Goal: Task Accomplishment & Management: Use online tool/utility

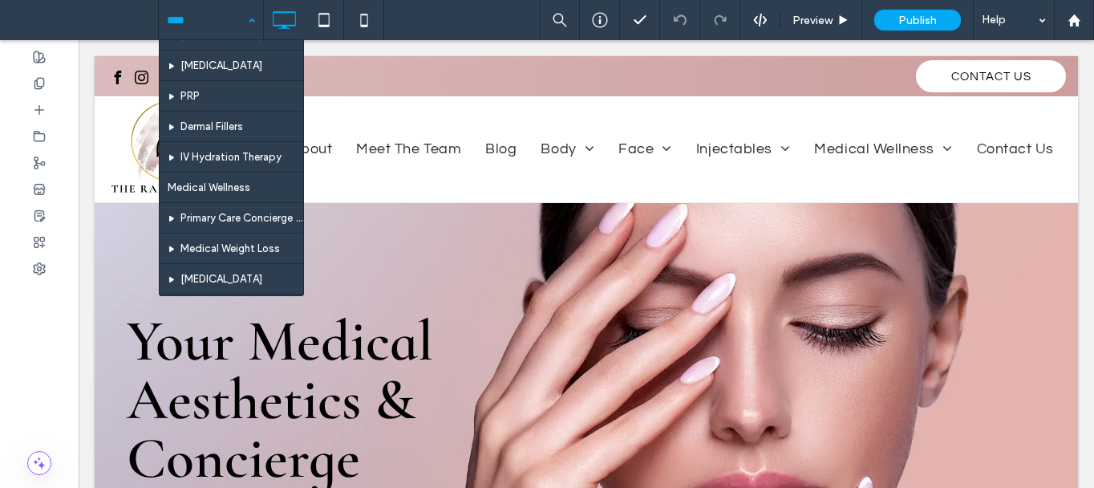
scroll to position [722, 0]
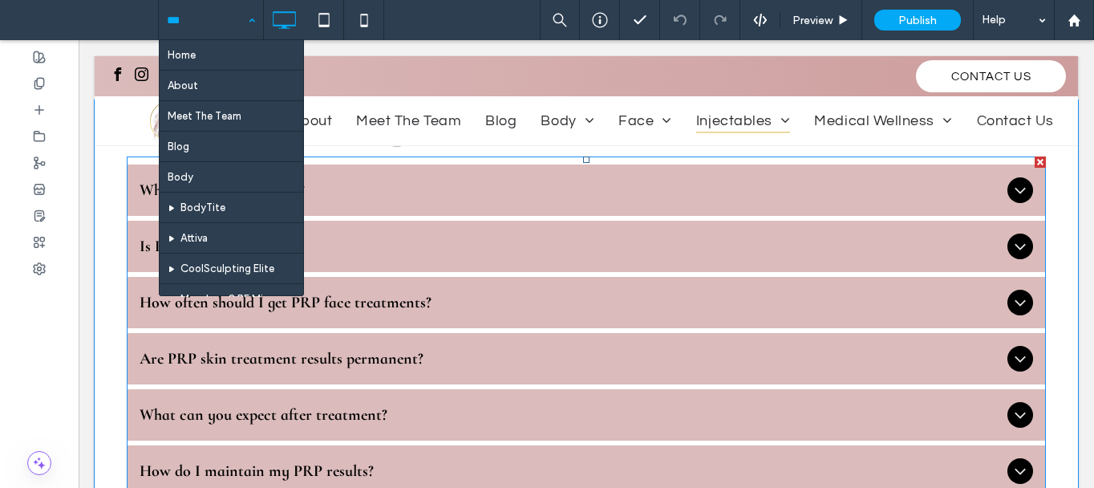
scroll to position [2110, 0]
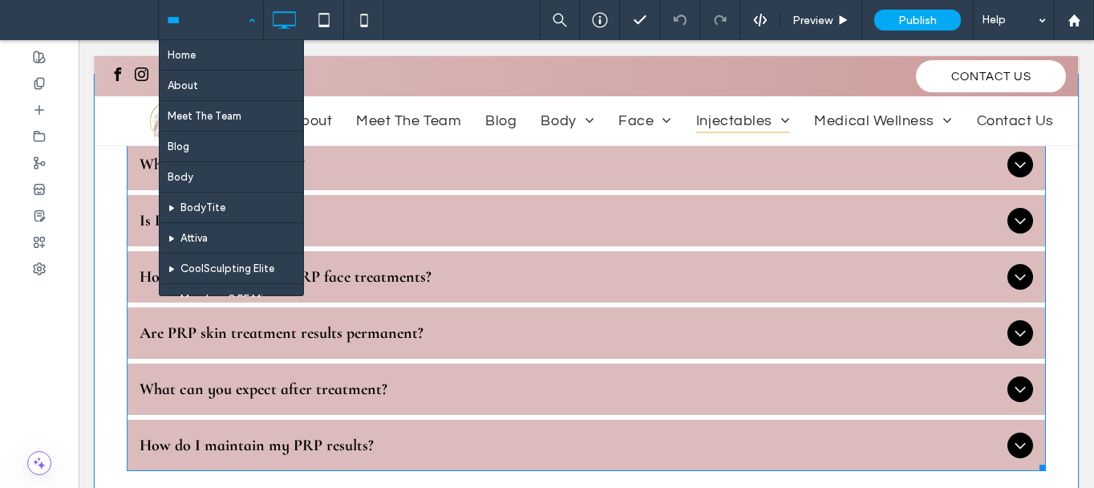
click at [511, 407] on div "What can you expect after treatment?" at bounding box center [586, 388] width 919 height 51
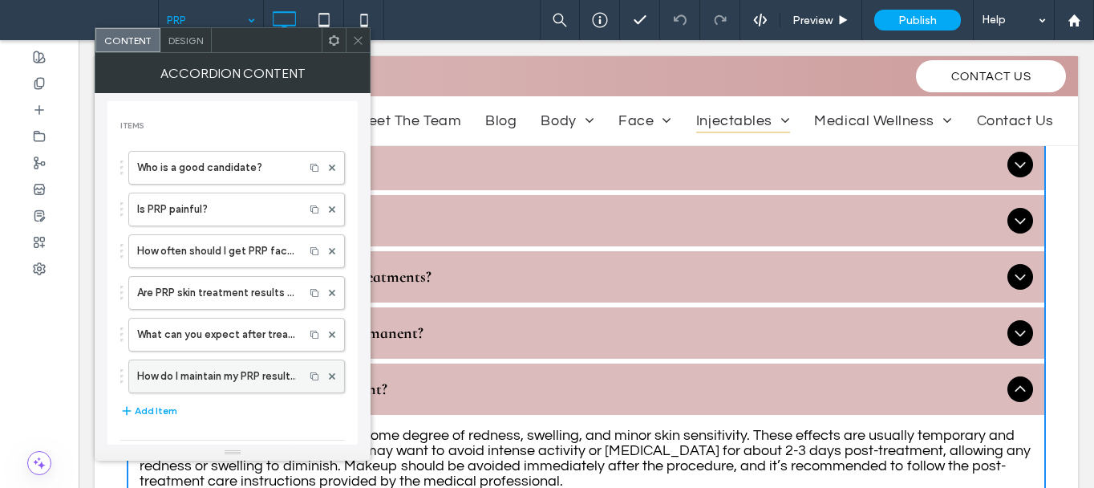
click at [258, 369] on label "How do I maintain my PRP results?" at bounding box center [216, 376] width 159 height 32
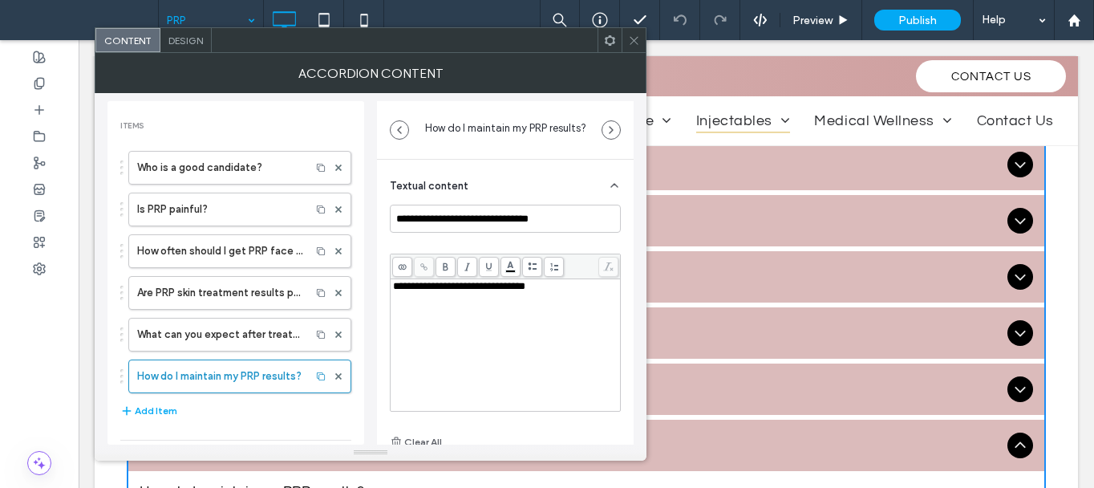
scroll to position [0, 0]
click at [485, 346] on div "**********" at bounding box center [505, 345] width 225 height 128
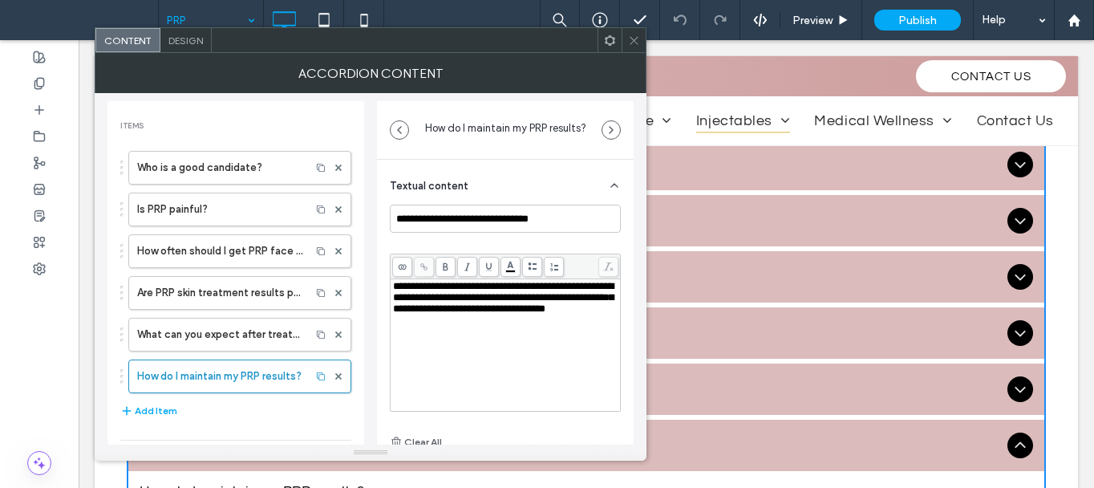
click at [634, 45] on icon at bounding box center [634, 40] width 12 height 12
